Goal: Book appointment/travel/reservation

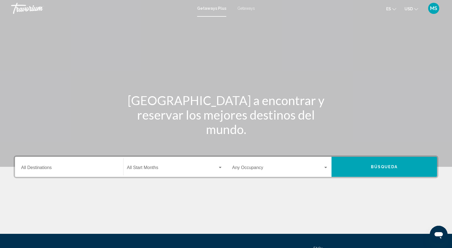
click at [54, 168] on input "Destination All Destinations" at bounding box center [69, 168] width 96 height 5
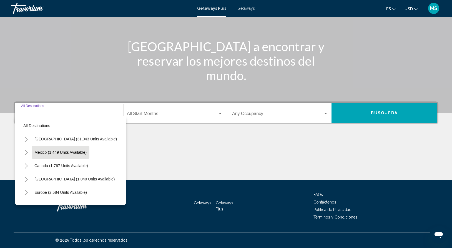
scroll to position [28, 0]
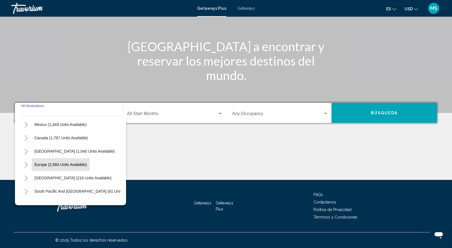
click at [52, 164] on span "Europe (2,584 units available)" at bounding box center [60, 164] width 52 height 4
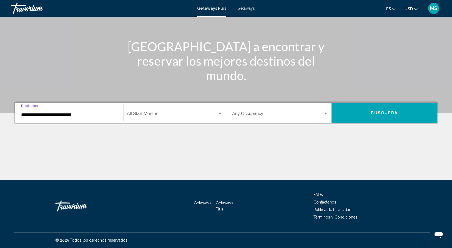
click at [58, 115] on input "**********" at bounding box center [69, 114] width 96 height 5
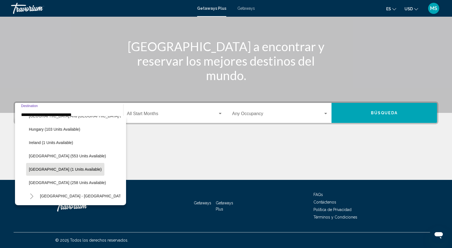
scroll to position [174, 0]
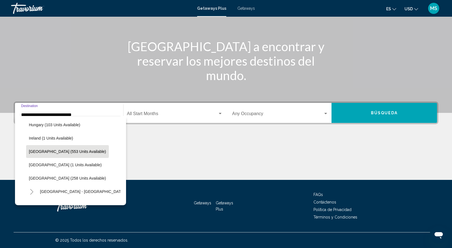
click at [43, 148] on button "[GEOGRAPHIC_DATA] (553 units available)" at bounding box center [67, 151] width 83 height 13
type input "**********"
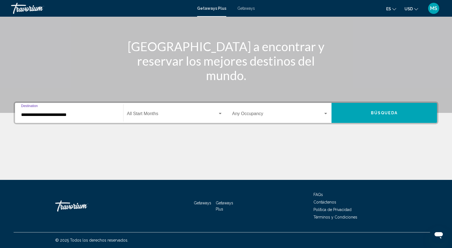
click at [218, 113] on div "Search widget" at bounding box center [220, 113] width 5 height 4
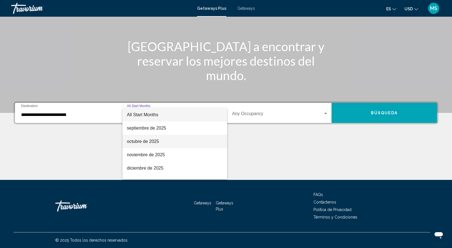
click at [144, 144] on span "octubre de 2025" at bounding box center [175, 141] width 96 height 13
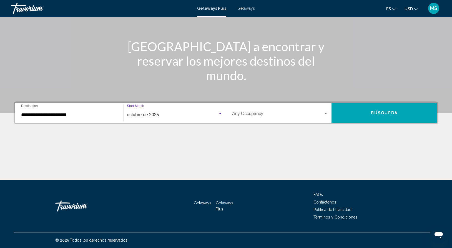
click at [326, 117] on div "Occupancy Any Occupancy" at bounding box center [280, 112] width 96 height 17
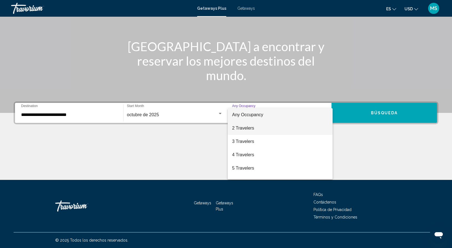
click at [240, 127] on span "2 Travelers" at bounding box center [280, 127] width 96 height 13
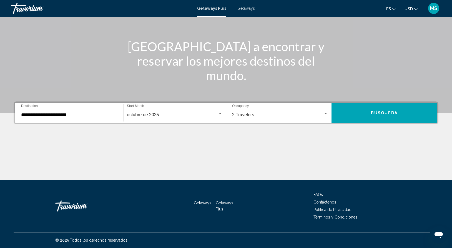
click at [323, 111] on div "2 Travelers Occupancy Any Occupancy" at bounding box center [280, 112] width 96 height 17
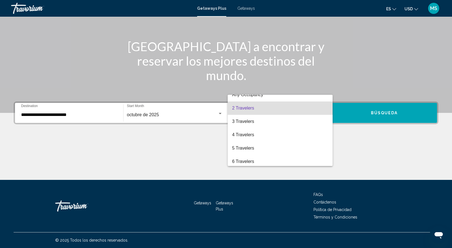
scroll to position [0, 0]
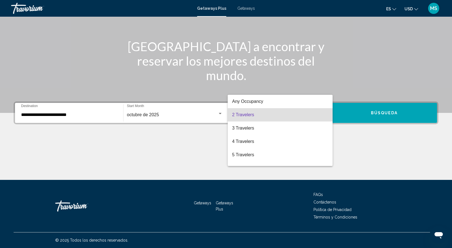
click at [380, 111] on div at bounding box center [226, 124] width 452 height 248
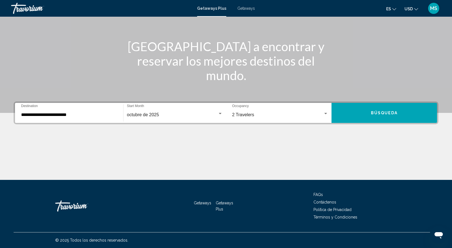
click at [392, 113] on span "Búsqueda" at bounding box center [384, 113] width 27 height 4
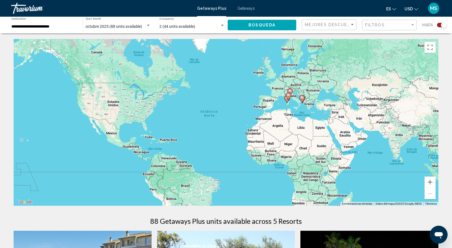
click at [290, 97] on icon "Main content" at bounding box center [289, 96] width 6 height 8
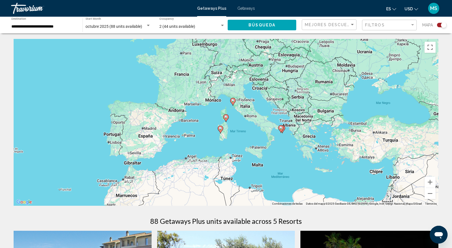
click at [234, 103] on icon "Main content" at bounding box center [232, 101] width 5 height 7
type input "**********"
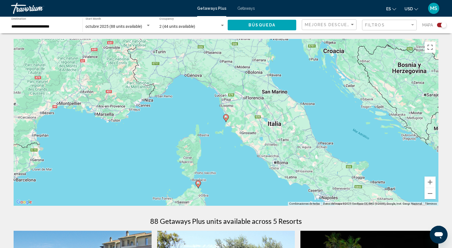
click at [226, 119] on icon "Main content" at bounding box center [225, 117] width 5 height 7
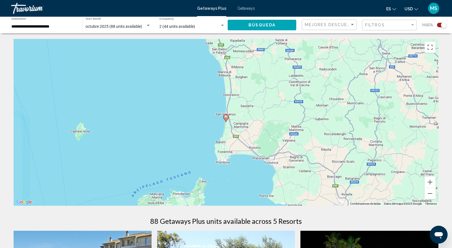
click at [226, 119] on icon "Main content" at bounding box center [225, 117] width 5 height 7
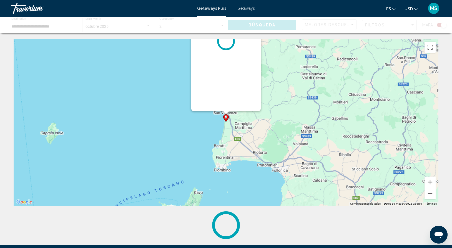
click at [226, 119] on g "Main content" at bounding box center [226, 118] width 6 height 8
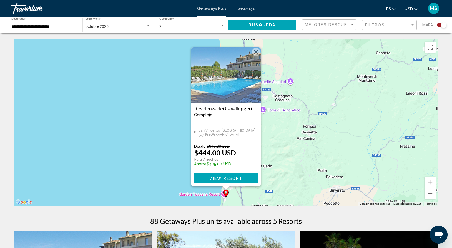
click at [260, 53] on button "Cerrar" at bounding box center [256, 52] width 8 height 8
